Goal: Task Accomplishment & Management: Use online tool/utility

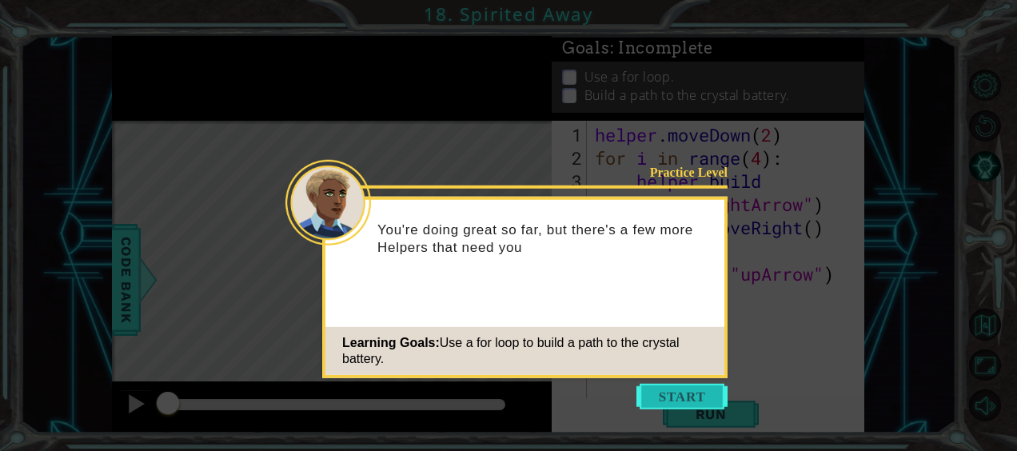
click at [694, 397] on button "Start" at bounding box center [682, 397] width 91 height 26
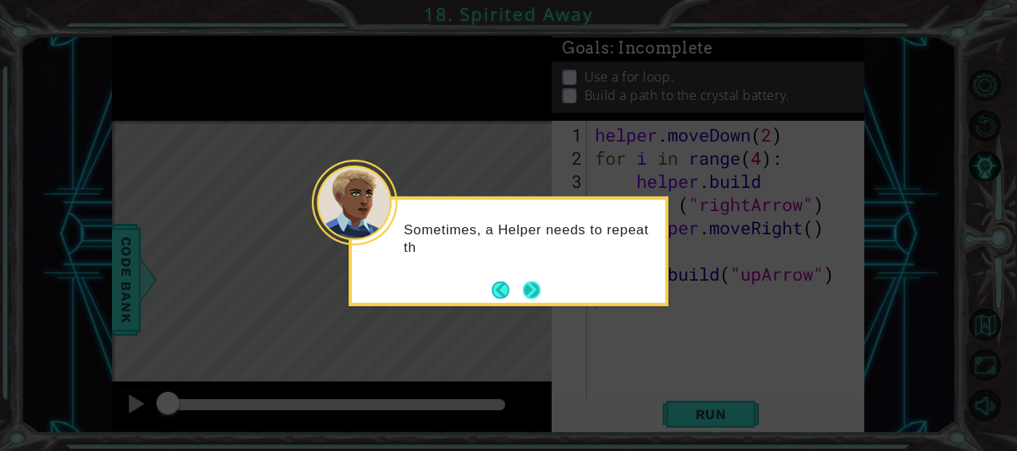
click at [545, 282] on div "Sometimes, a Helper needs to repeat th" at bounding box center [509, 243] width 314 height 87
click at [540, 288] on button "Next" at bounding box center [532, 290] width 18 height 18
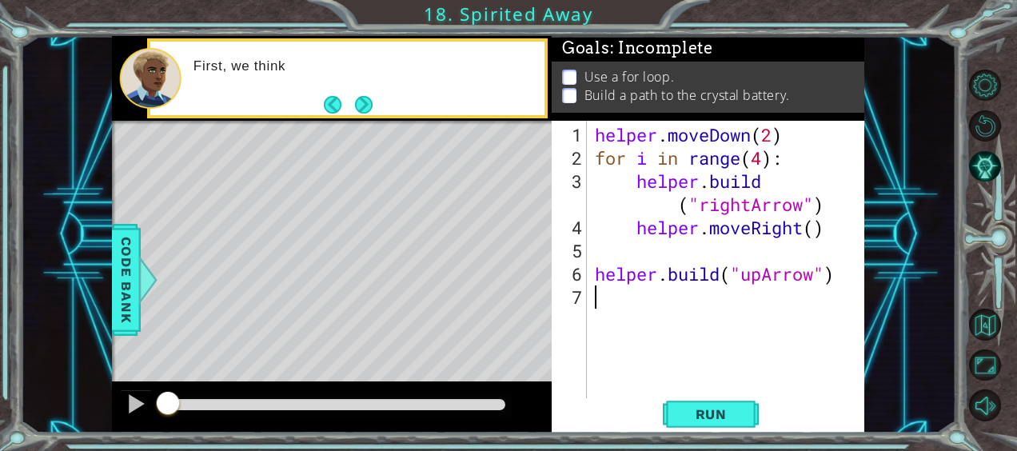
click at [656, 371] on div "helper . moveDown ( 2 ) for i in range ( 4 ) : helper . build ( "rightArrow" ) …" at bounding box center [731, 285] width 278 height 325
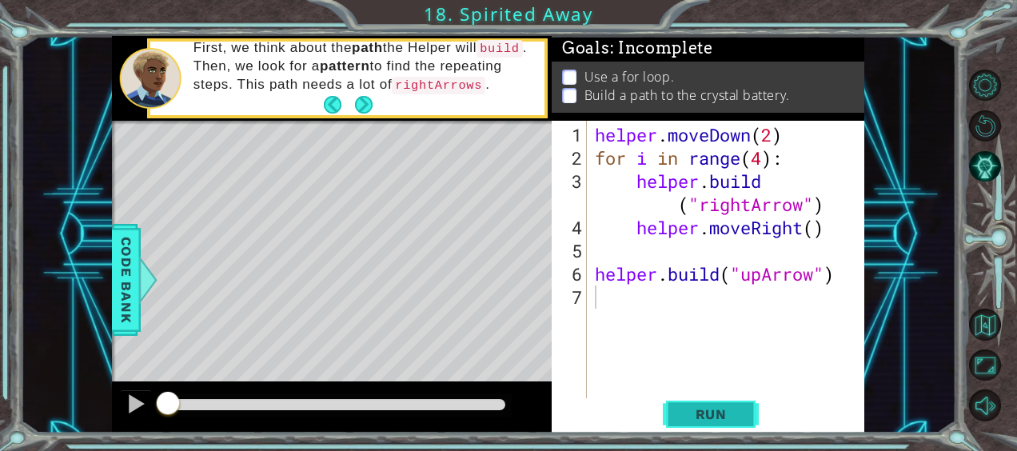
click at [701, 413] on span "Run" at bounding box center [711, 414] width 63 height 16
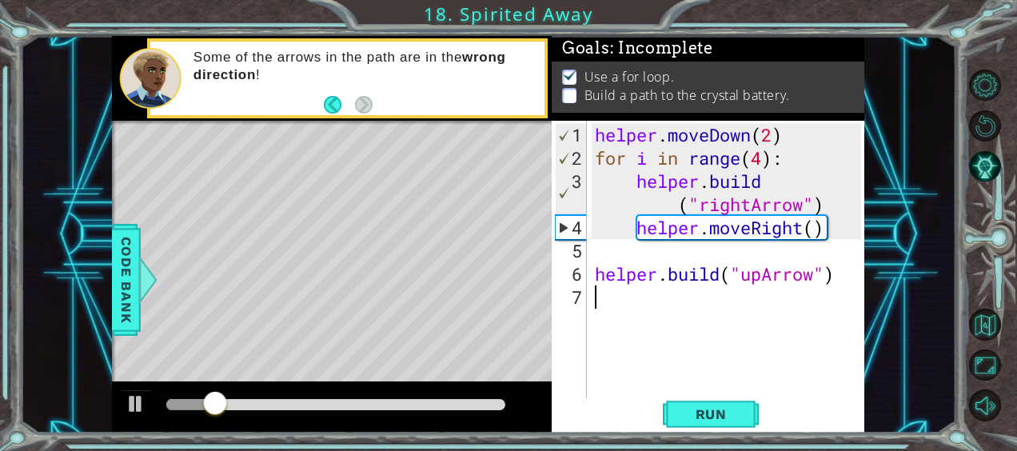
click at [7, 248] on div "1 ההההההההההההההההההההההההההההההההההההההההההההההההההההההההההההההההההההההההההההה…" at bounding box center [508, 225] width 1017 height 451
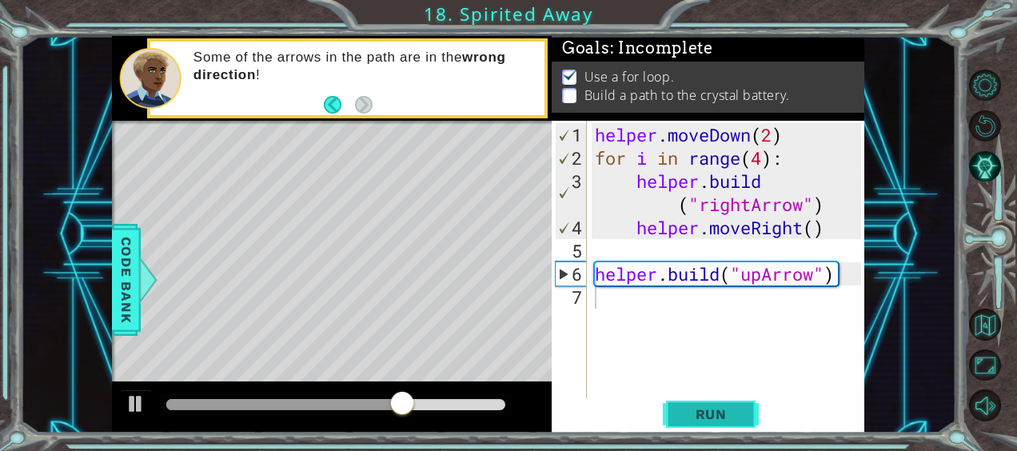
click at [673, 400] on button "Run" at bounding box center [711, 413] width 96 height 31
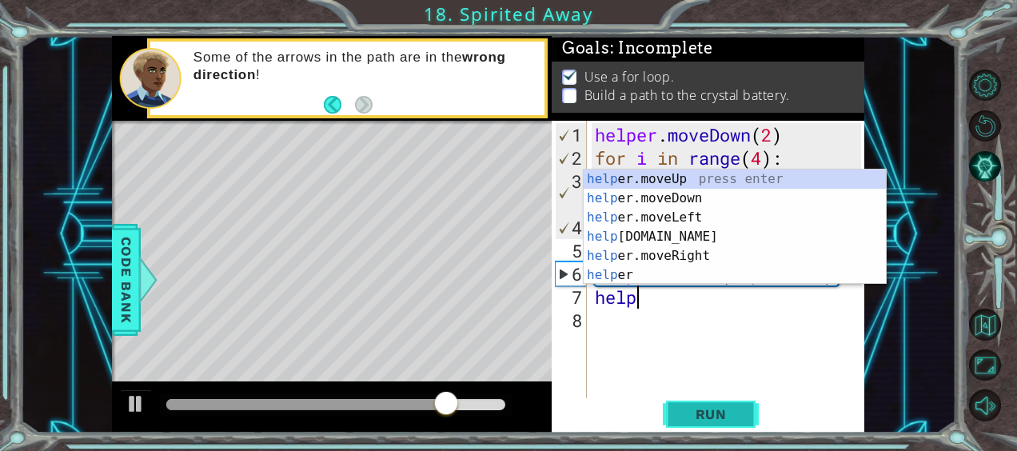
scroll to position [0, 2]
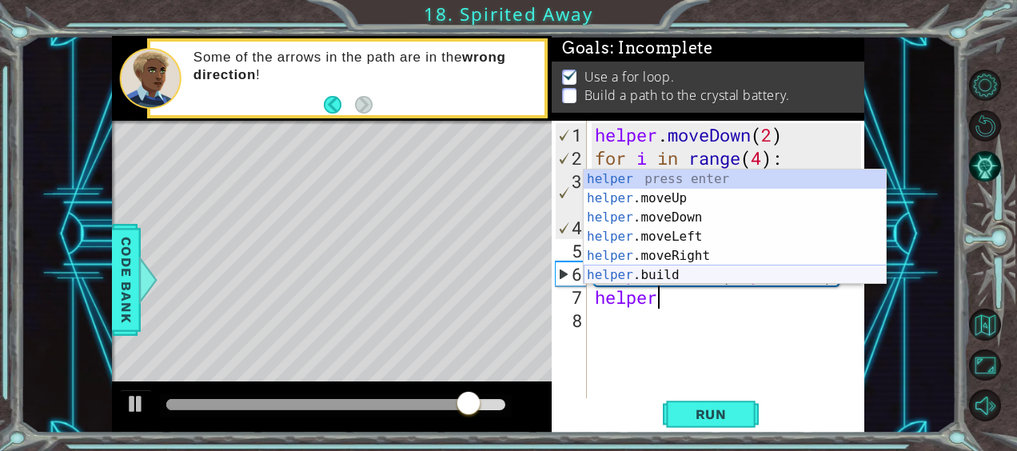
click at [681, 274] on div "helper press enter helper .moveUp press enter helper .moveDown press enter help…" at bounding box center [735, 247] width 303 height 154
type textarea "[DOMAIN_NAME]("rightArrow")"
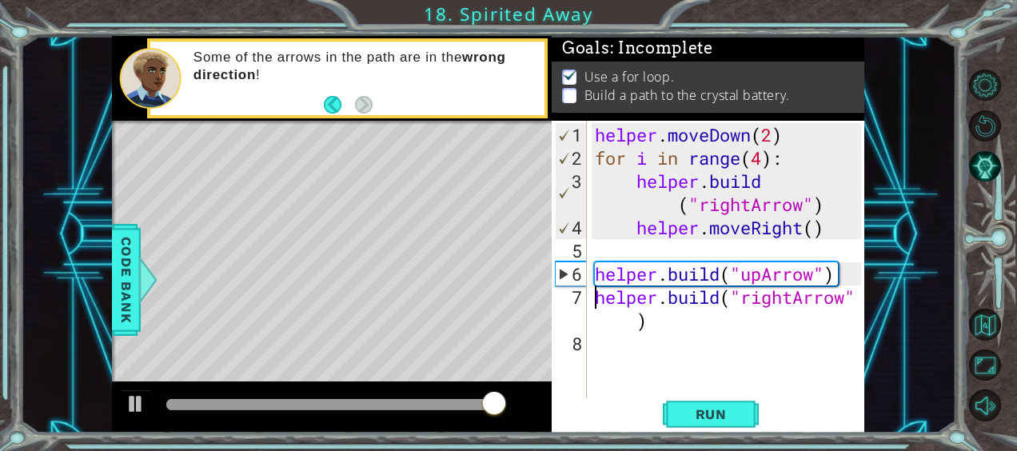
click at [594, 295] on div "helper . moveDown ( 2 ) for i in range ( 4 ) : helper . build ( "rightArrow" ) …" at bounding box center [731, 285] width 278 height 325
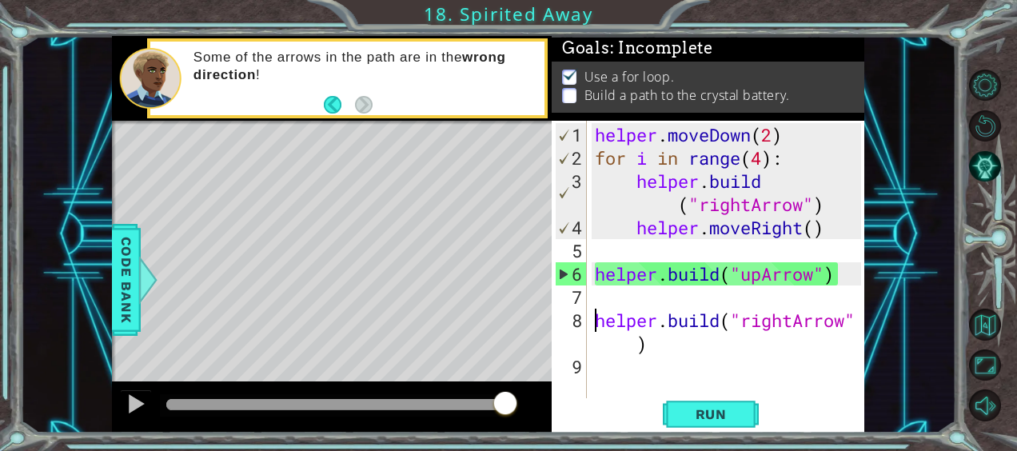
click at [603, 294] on div "helper . moveDown ( 2 ) for i in range ( 4 ) : helper . build ( "rightArrow" ) …" at bounding box center [731, 285] width 278 height 325
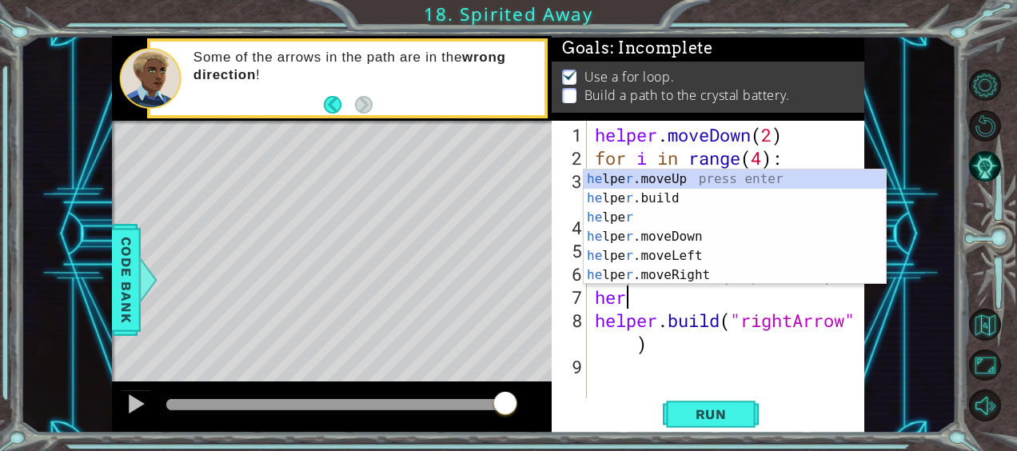
scroll to position [0, 0]
click at [677, 182] on div "he lpe r .moveUp press enter he lpe r .build press enter he lpe r press enter h…" at bounding box center [735, 247] width 303 height 154
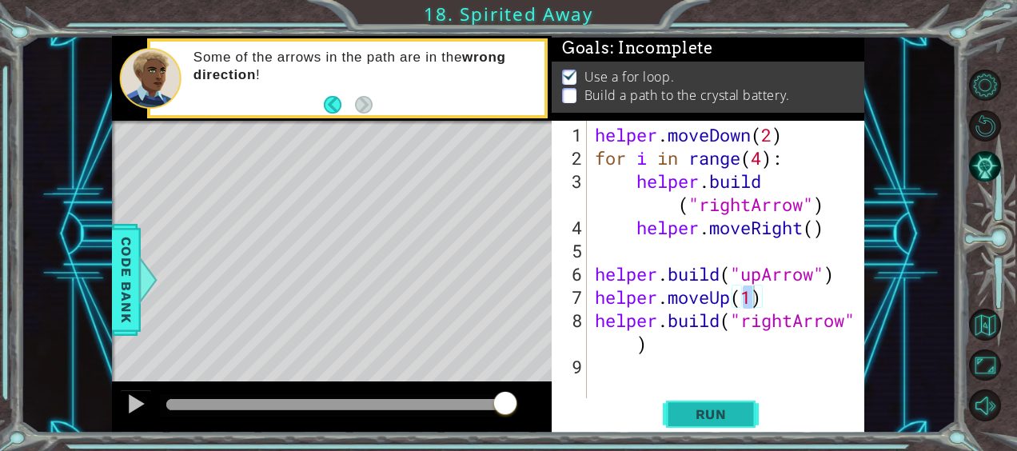
click at [697, 421] on span "Run" at bounding box center [711, 414] width 63 height 16
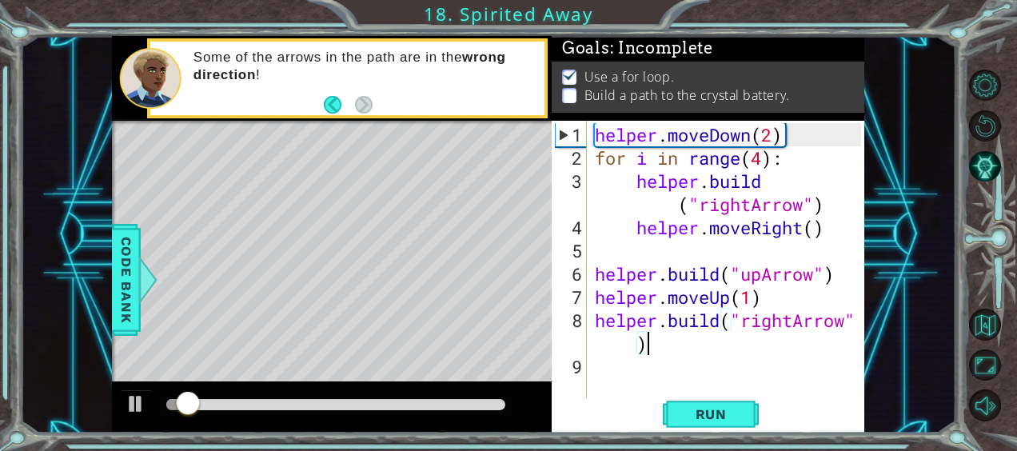
click at [675, 345] on div "helper . moveDown ( 2 ) for i in range ( 4 ) : helper . build ( "rightArrow" ) …" at bounding box center [731, 285] width 278 height 325
type textarea "[DOMAIN_NAME]("rightArrow")"
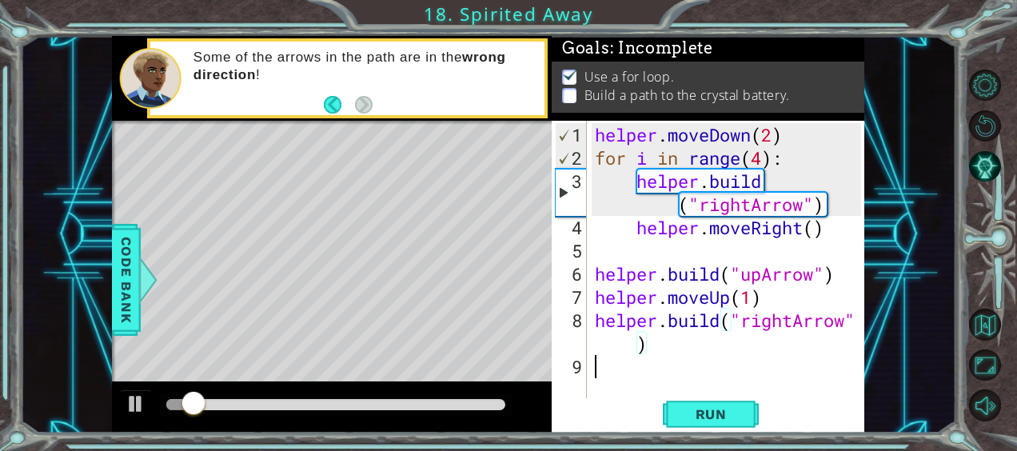
click at [645, 358] on div "helper . moveDown ( 2 ) for i in range ( 4 ) : helper . build ( "rightArrow" ) …" at bounding box center [731, 285] width 278 height 325
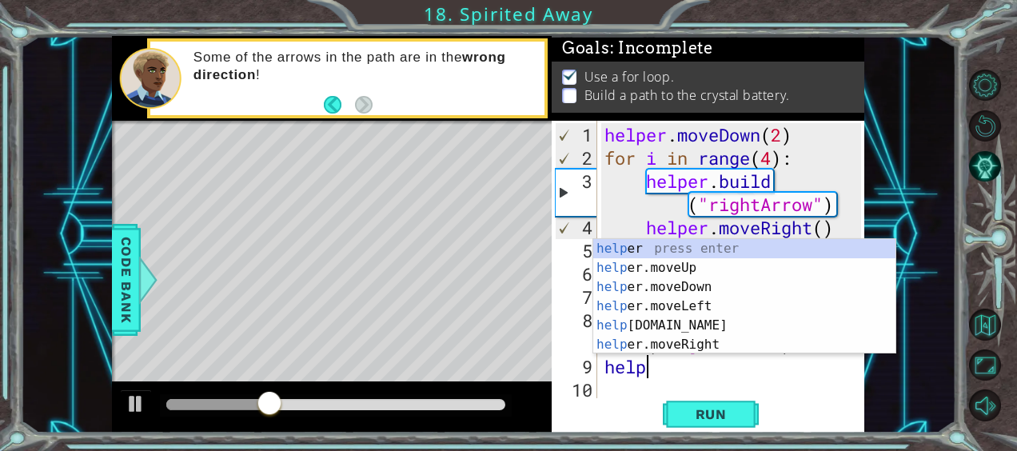
scroll to position [0, 1]
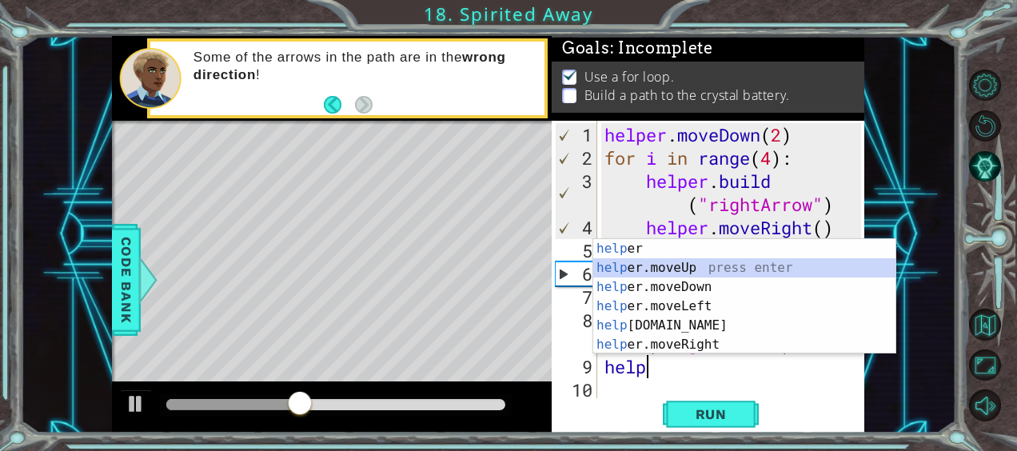
click at [701, 270] on div "help er press enter help er.moveUp press enter help er.moveDown press enter hel…" at bounding box center [745, 316] width 303 height 154
type textarea "helper.moveUp(1)"
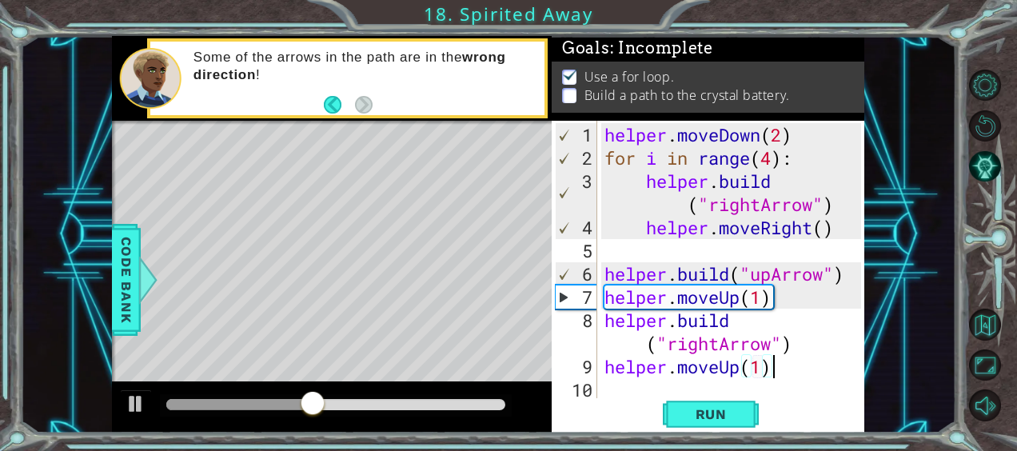
click at [791, 370] on div "helper . moveDown ( 2 ) for i in range ( 4 ) : helper . build ( "rightArrow" ) …" at bounding box center [736, 285] width 268 height 325
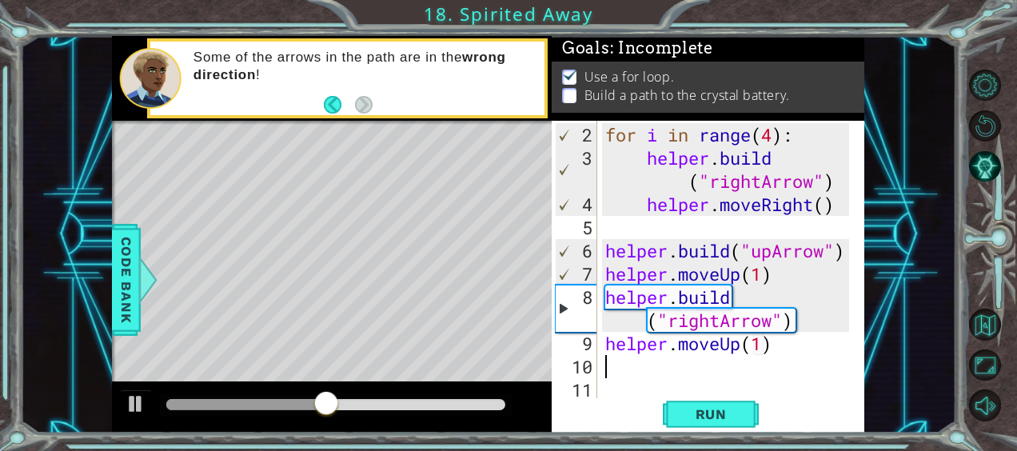
scroll to position [23, 0]
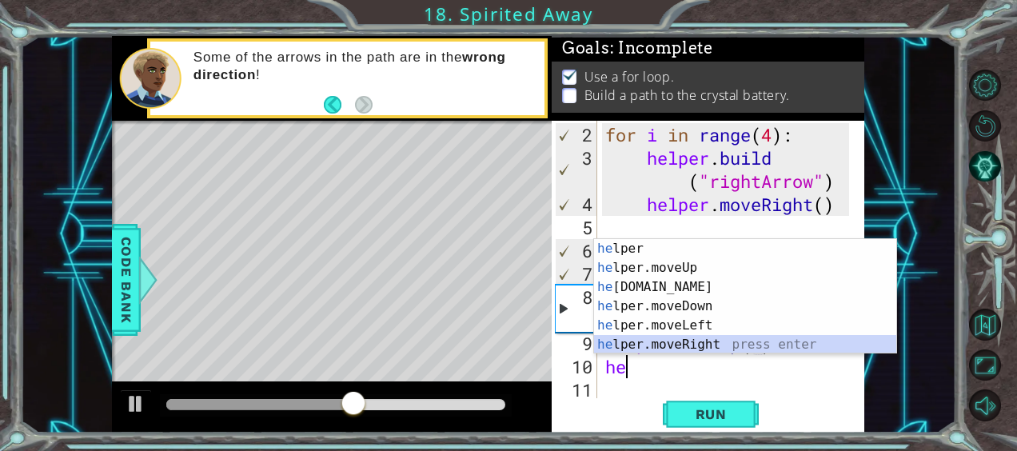
click at [734, 335] on div "he lper press enter he lper.moveUp press enter he [DOMAIN_NAME] press enter he …" at bounding box center [745, 316] width 303 height 154
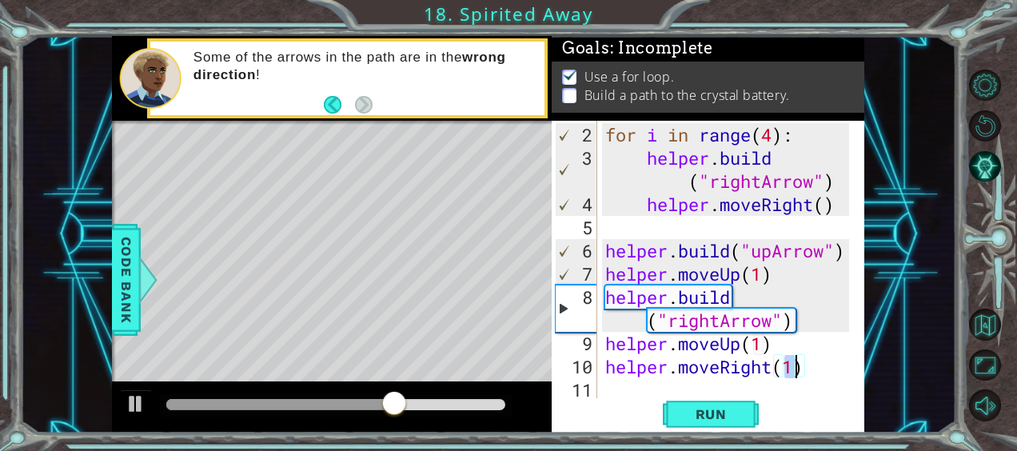
click at [723, 322] on div "for i in range ( 4 ) : helper . build ( "rightArrow" ) helper . moveRight ( ) h…" at bounding box center [729, 285] width 255 height 325
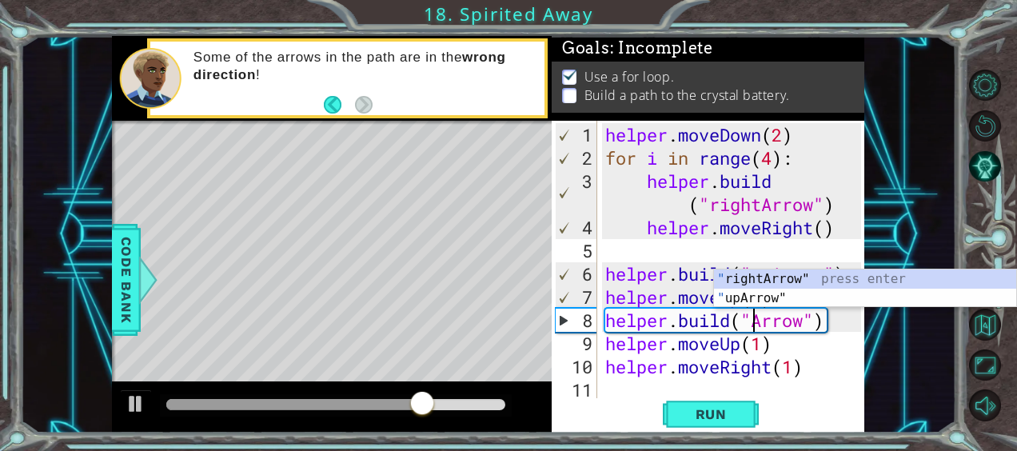
scroll to position [0, 8]
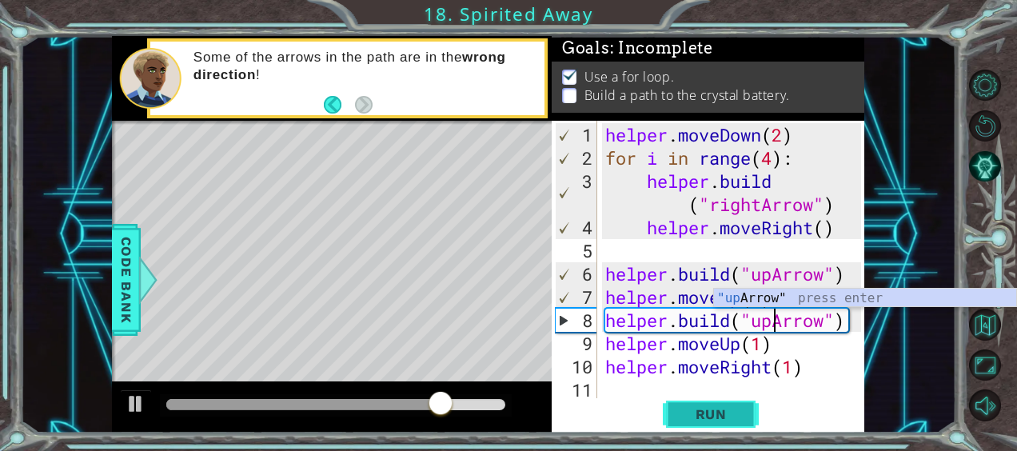
type textarea "[DOMAIN_NAME]("upArrow")"
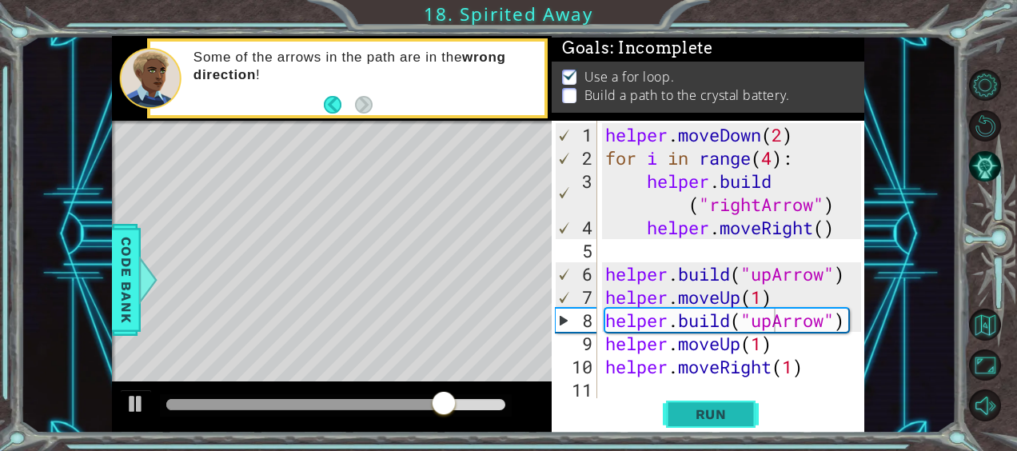
click at [705, 419] on span "Run" at bounding box center [711, 414] width 63 height 16
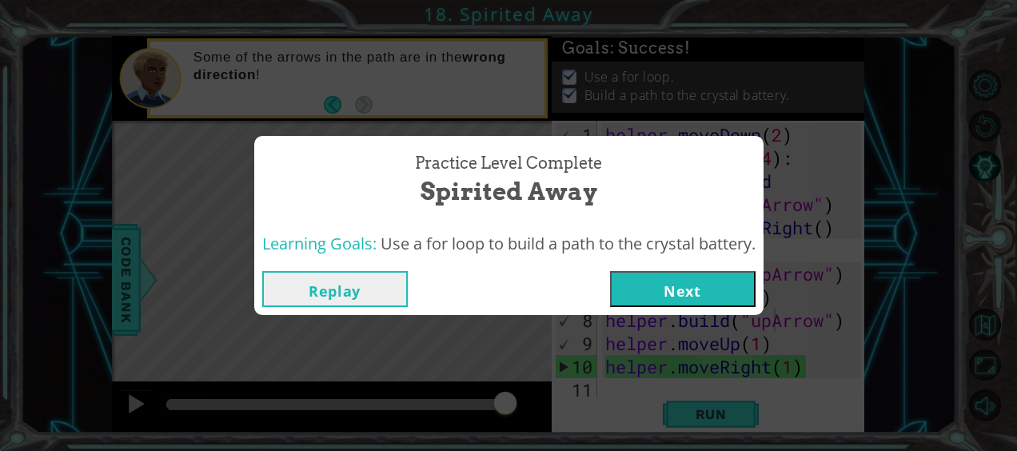
click at [717, 291] on button "Next" at bounding box center [683, 289] width 146 height 36
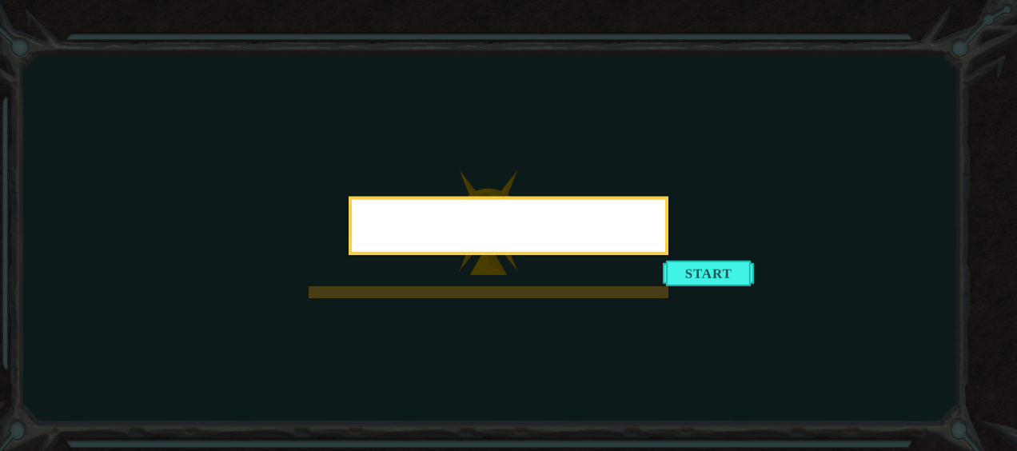
click at [669, 255] on div at bounding box center [509, 226] width 320 height 58
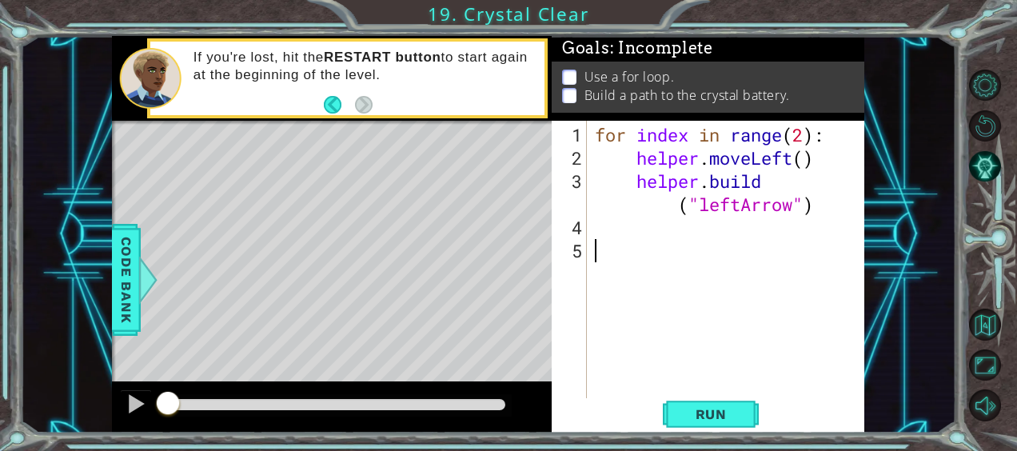
click at [87, 295] on div "1 ההההההההההההההההההההההההההההההההההההההההההההההההההההההההההההההההההההההההההההה…" at bounding box center [488, 234] width 936 height 397
